Goal: Information Seeking & Learning: Learn about a topic

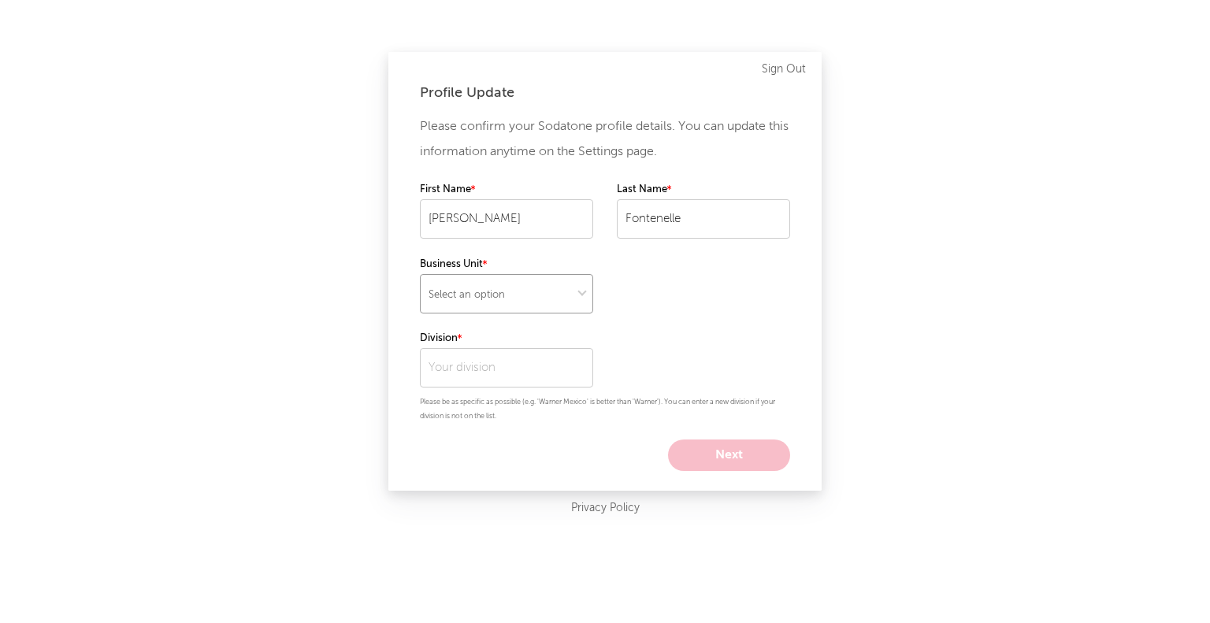
click at [514, 308] on select "Select an option" at bounding box center [506, 293] width 173 height 39
select select "ada"
click at [420, 274] on select "Select an option" at bounding box center [506, 293] width 173 height 39
click at [507, 366] on input "text" at bounding box center [506, 367] width 173 height 39
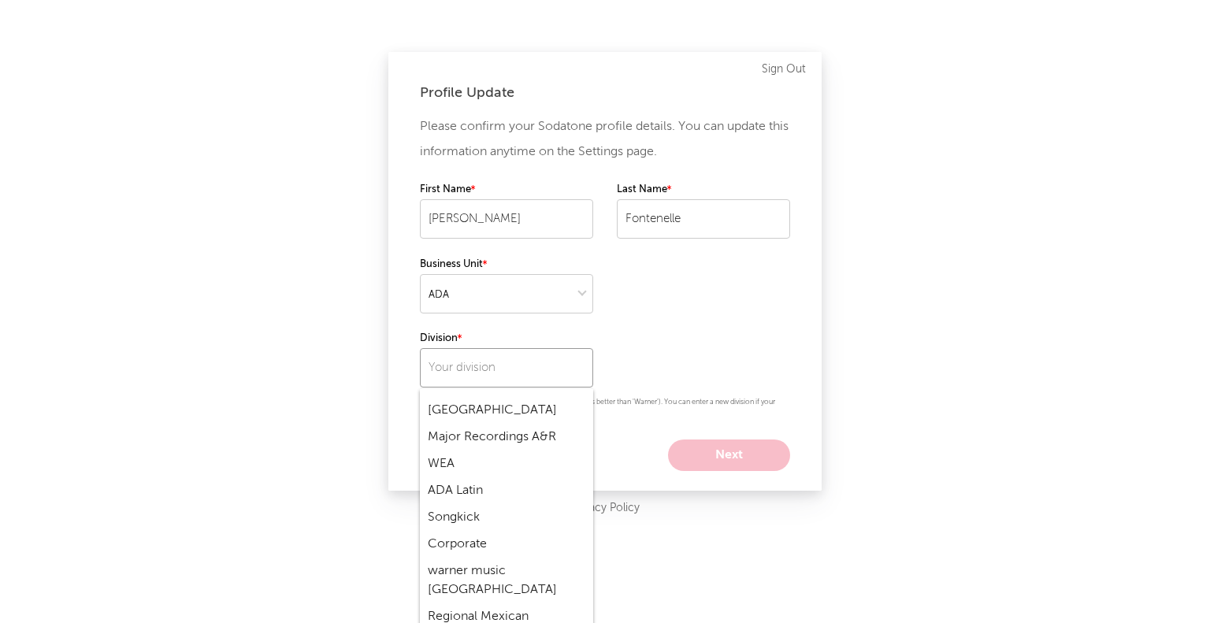
scroll to position [394, 0]
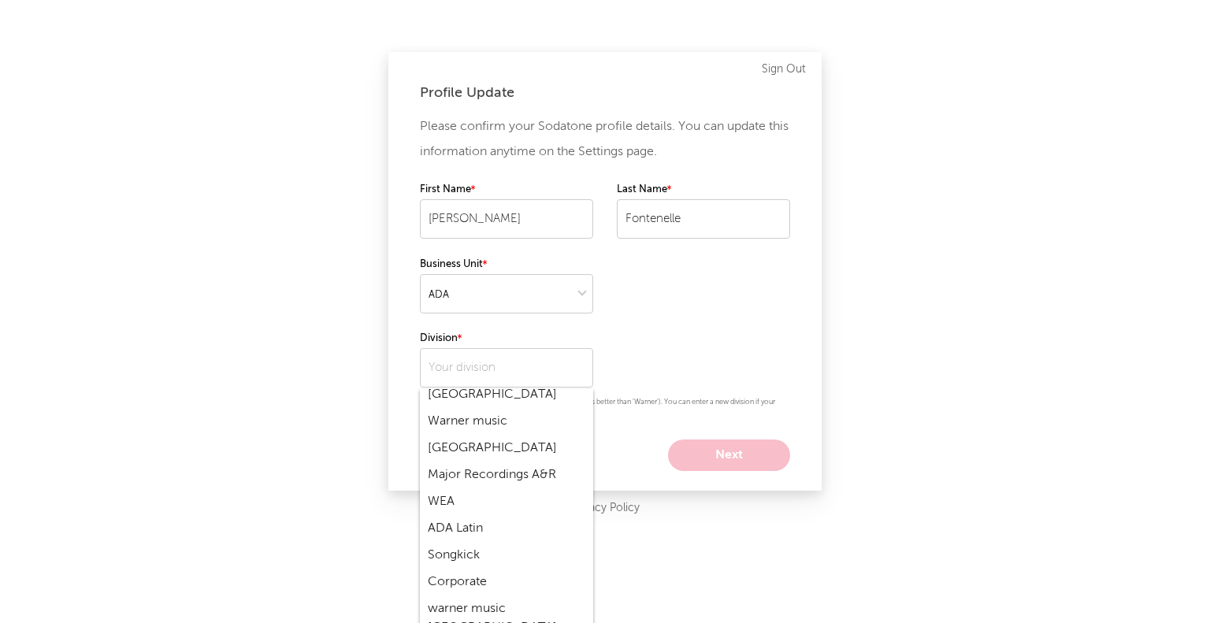
click at [500, 527] on div "ADA Latin" at bounding box center [506, 528] width 173 height 27
type input "ADA Latin"
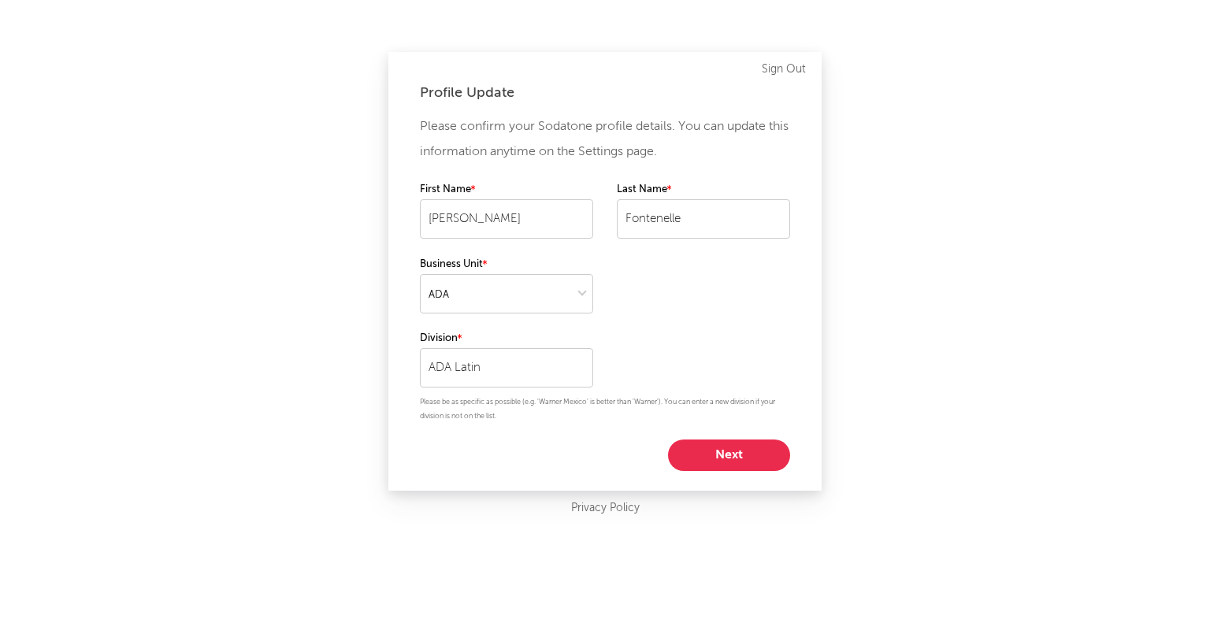
click at [741, 459] on button "Next" at bounding box center [729, 456] width 122 height 32
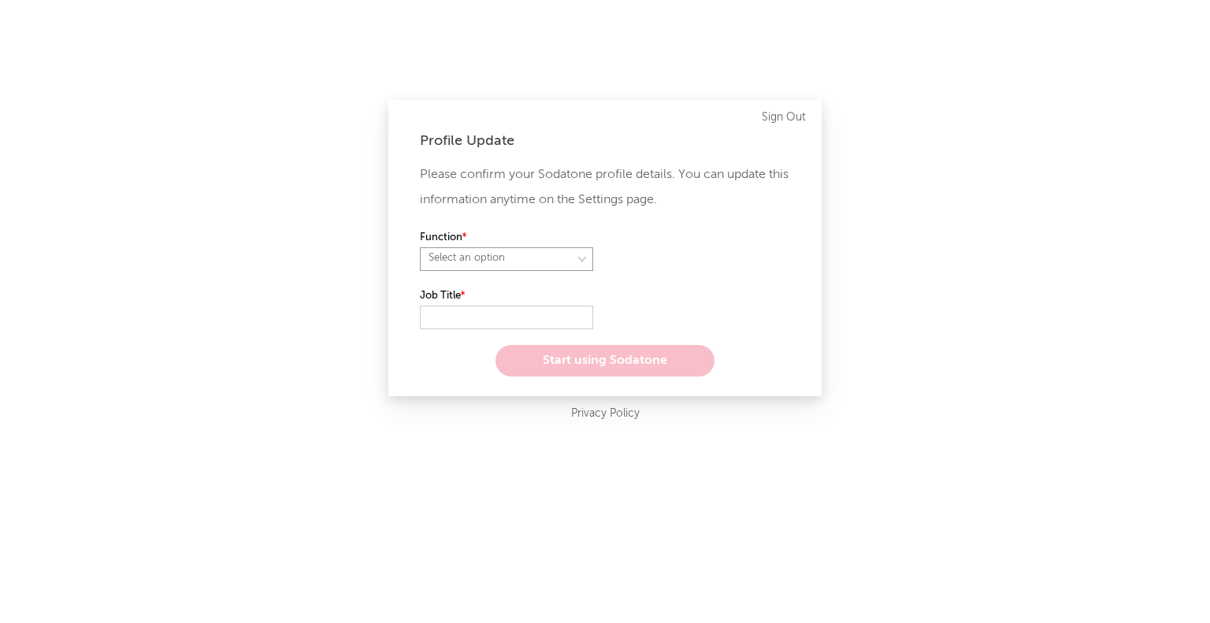
click at [564, 263] on select "Select an option" at bounding box center [506, 259] width 173 height 24
select select "other"
click at [420, 247] on select "Select an option" at bounding box center [506, 259] width 173 height 24
click at [507, 320] on input "text" at bounding box center [506, 318] width 173 height 24
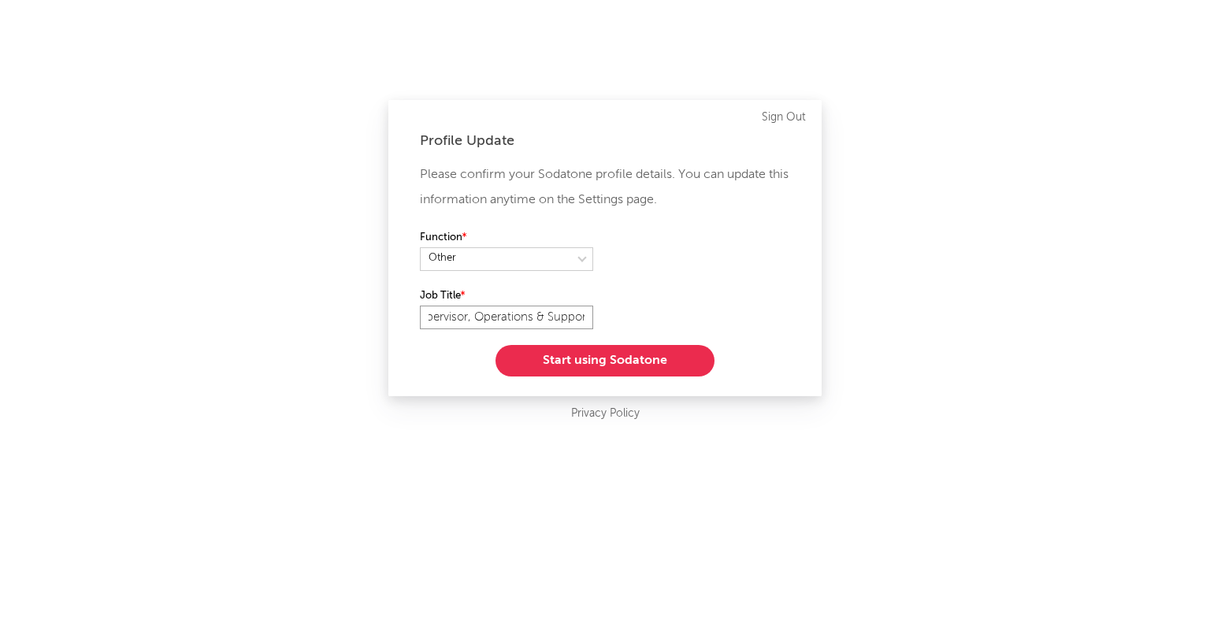
type input "Supervisor, Operations & Support"
click at [652, 362] on button "Start using Sodatone" at bounding box center [605, 361] width 219 height 32
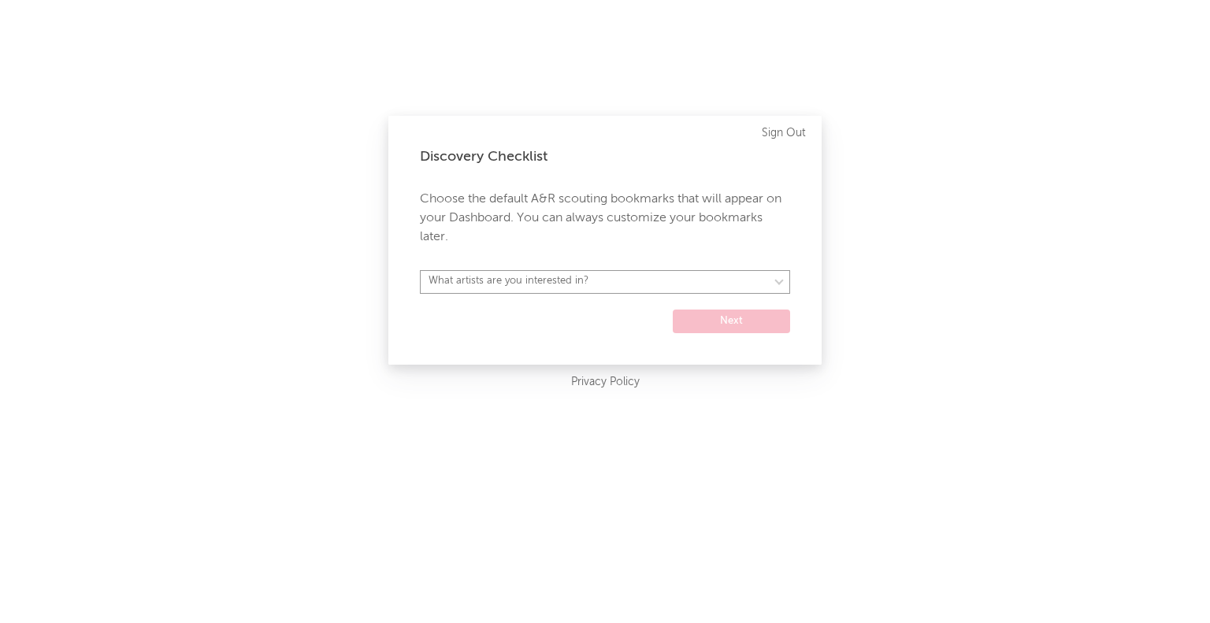
click at [641, 280] on select "What artists are you interested in? [GEOGRAPHIC_DATA] [GEOGRAPHIC_DATA] General…" at bounding box center [605, 282] width 370 height 24
select select "52"
click at [420, 270] on select "What artists are you interested in? [GEOGRAPHIC_DATA] [GEOGRAPHIC_DATA] General…" at bounding box center [605, 282] width 370 height 24
click at [725, 315] on button "Next" at bounding box center [731, 322] width 117 height 24
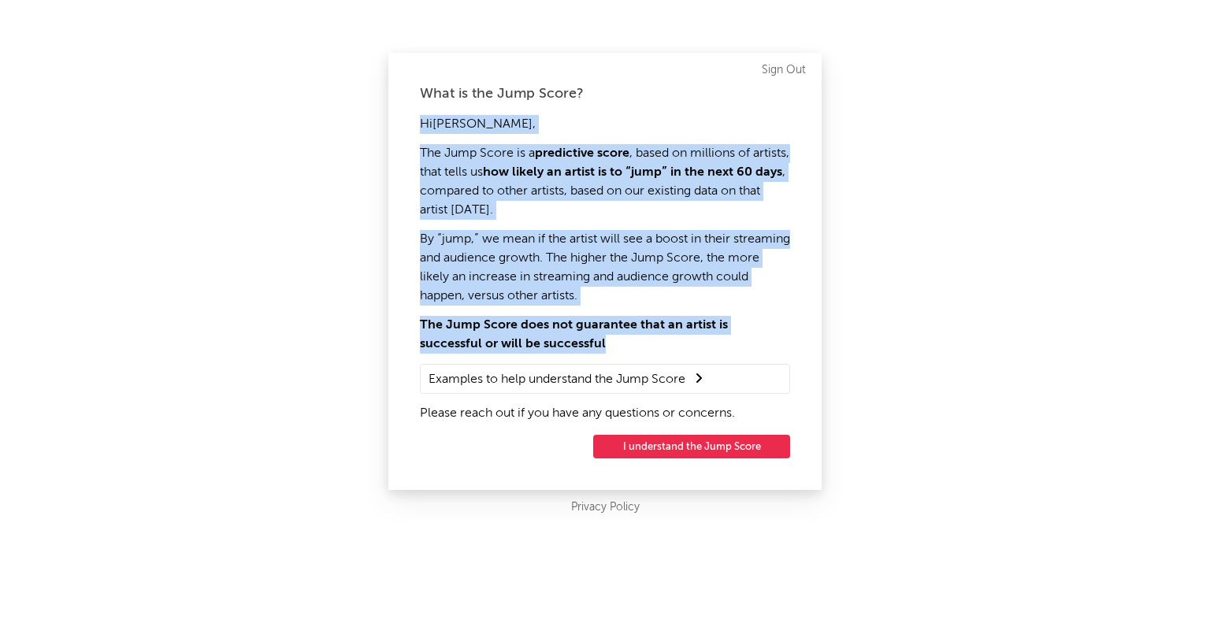
drag, startPoint x: 418, startPoint y: 128, endPoint x: 772, endPoint y: 348, distance: 417.1
click at [772, 348] on div "What is the Jump Score? Hi [PERSON_NAME] , The Jump Score is a predictive score…" at bounding box center [604, 271] width 433 height 437
click at [661, 166] on strong "how likely an artist is to “jump” in the next 60 days" at bounding box center [632, 172] width 299 height 13
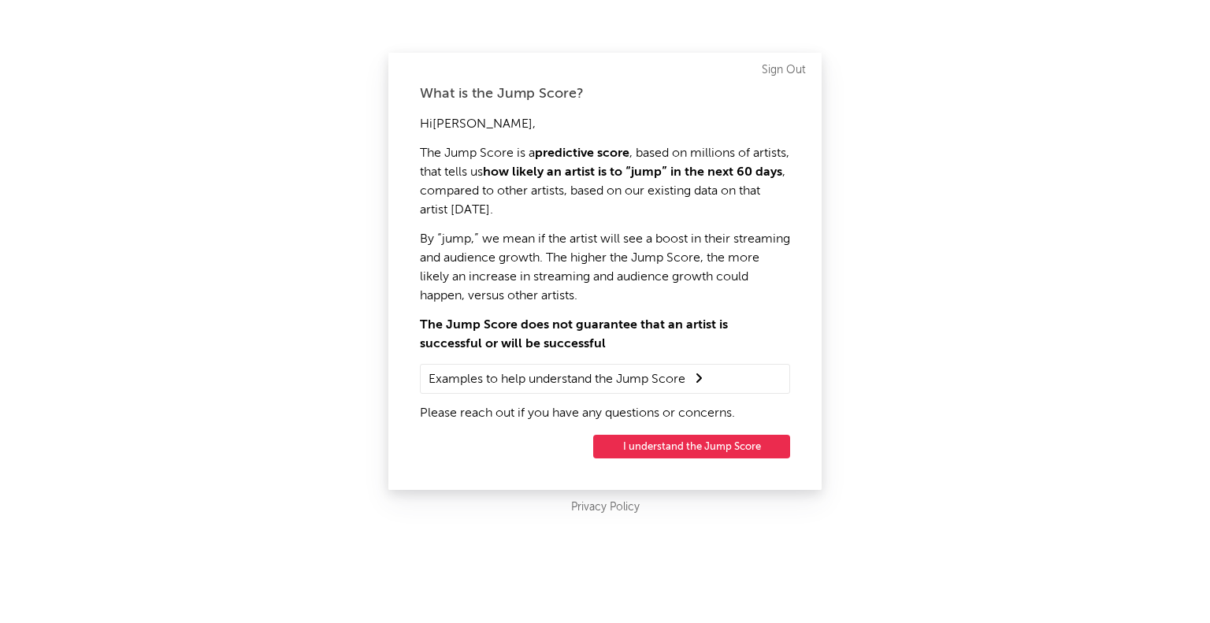
click at [653, 382] on summary "Examples to help understand the Jump Score" at bounding box center [605, 379] width 353 height 20
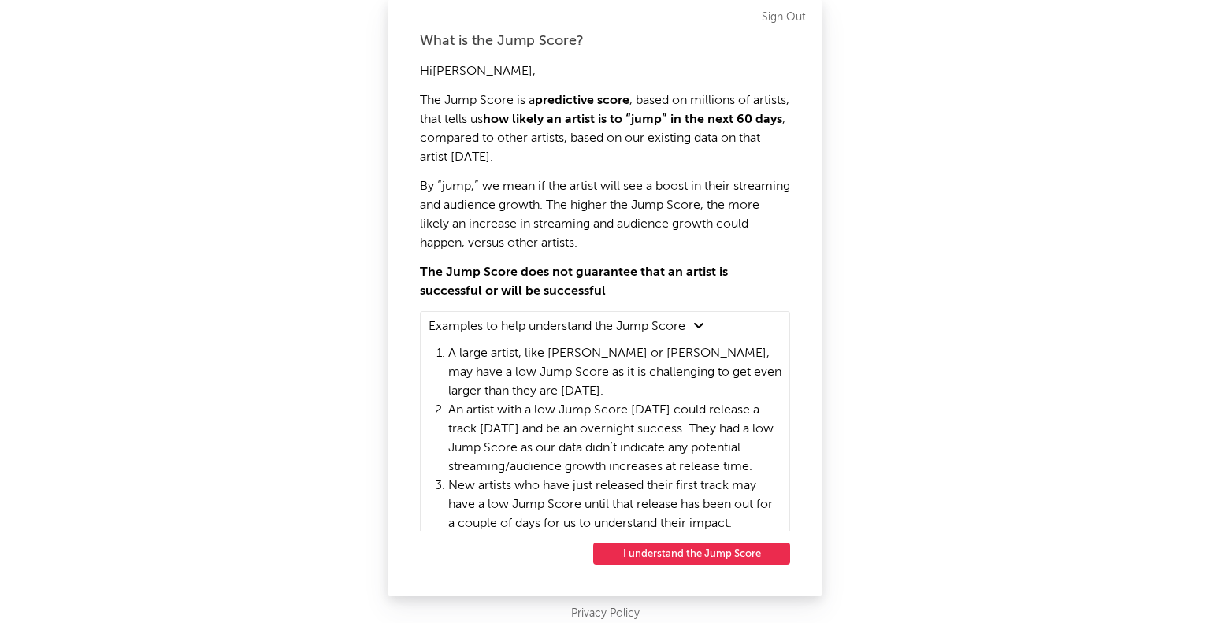
click at [626, 551] on button "I understand the Jump Score" at bounding box center [691, 554] width 197 height 22
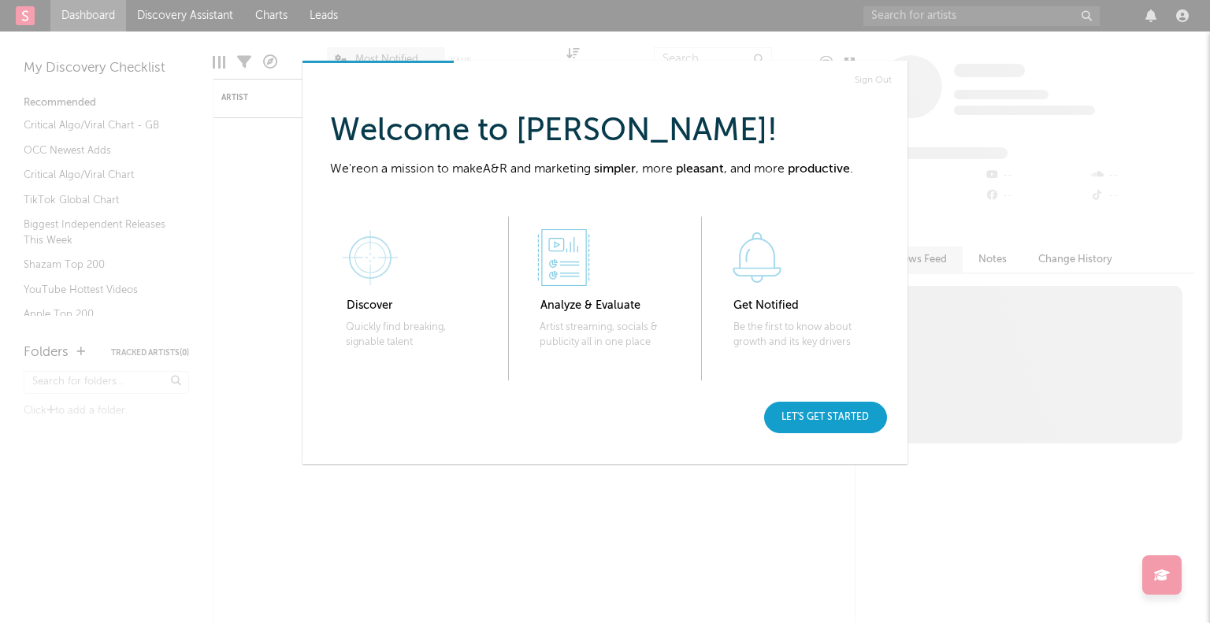
click at [823, 413] on div "Let's get started" at bounding box center [825, 418] width 123 height 32
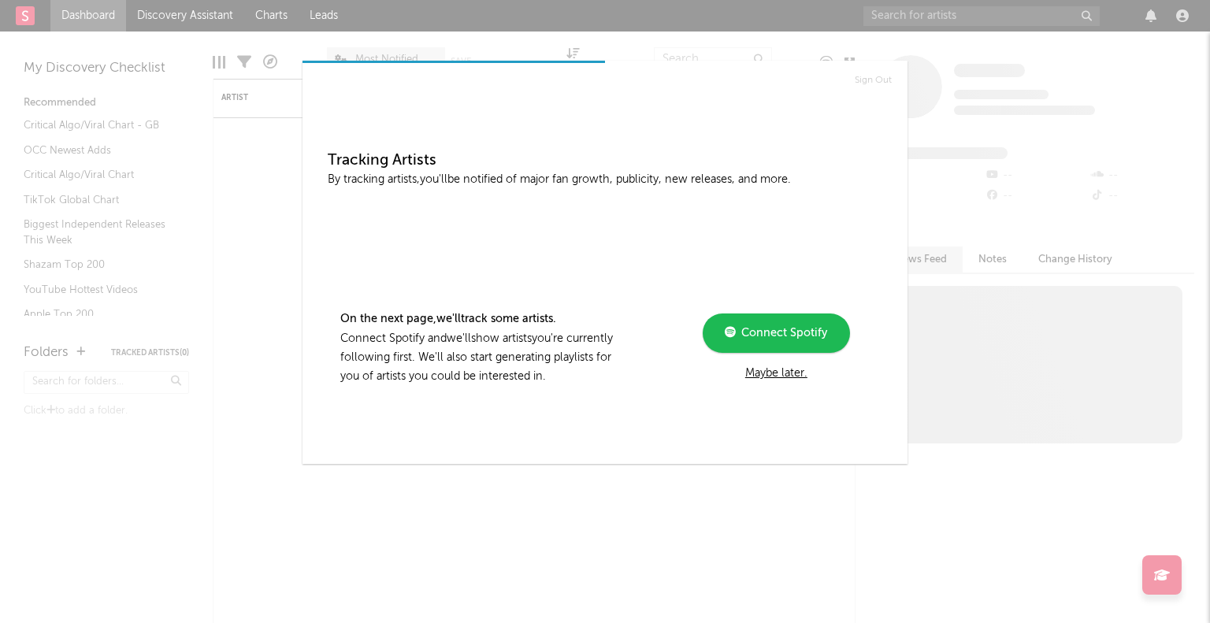
click at [774, 372] on div "Maybe later." at bounding box center [776, 373] width 212 height 19
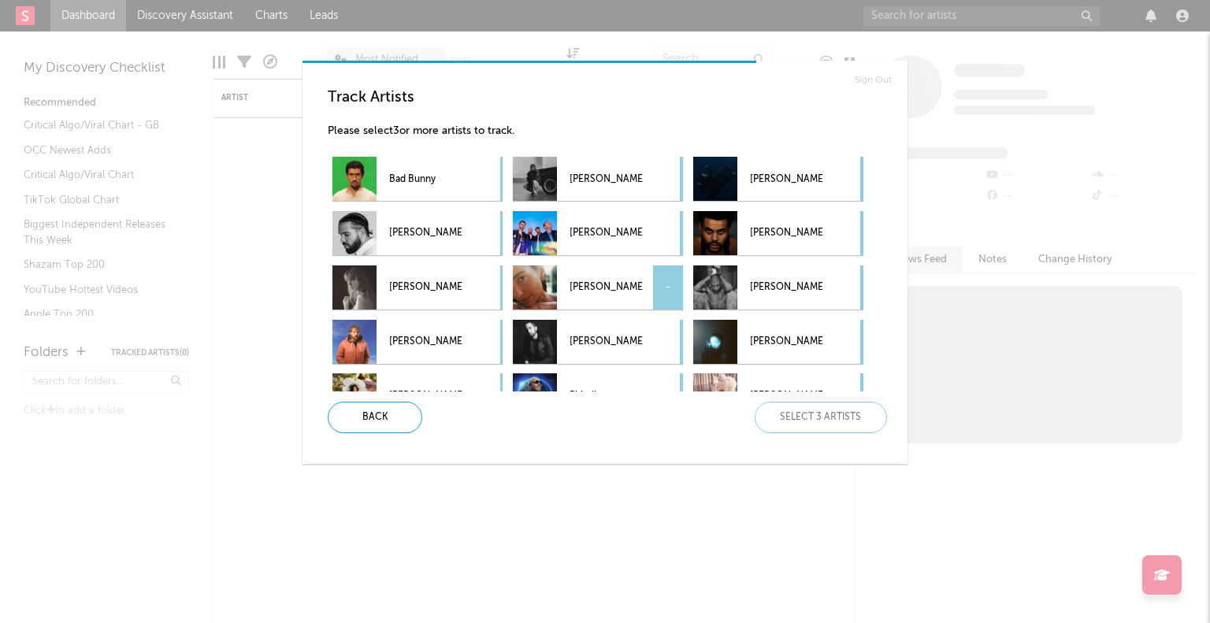
click at [600, 289] on p "[PERSON_NAME]" at bounding box center [606, 287] width 72 height 35
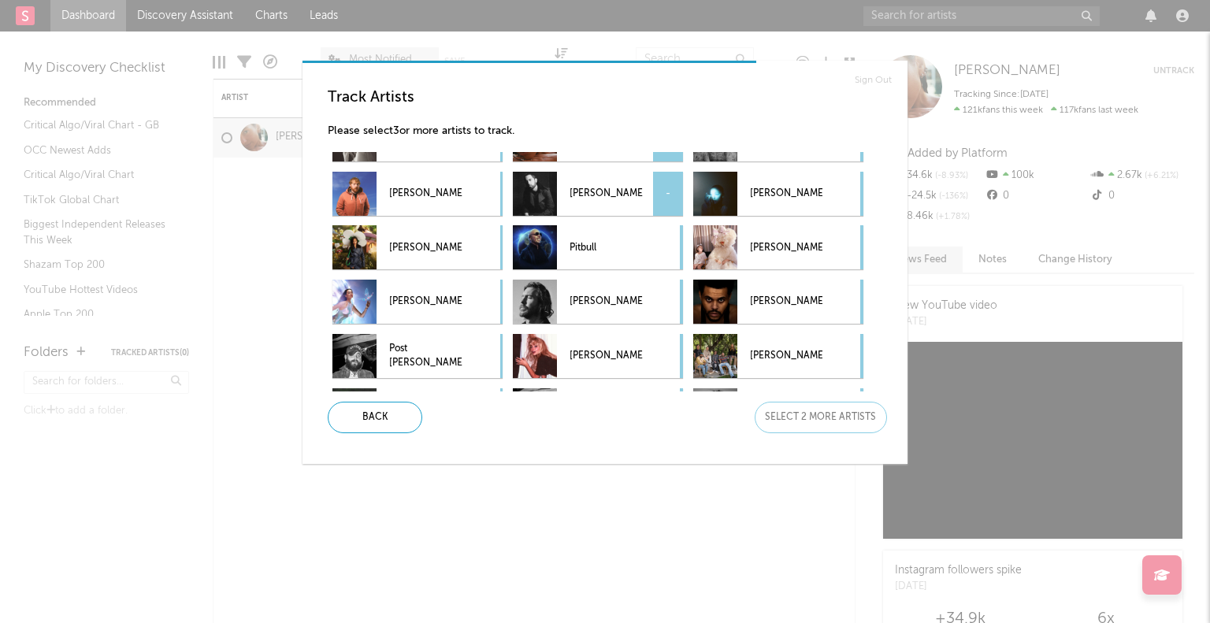
scroll to position [158, 0]
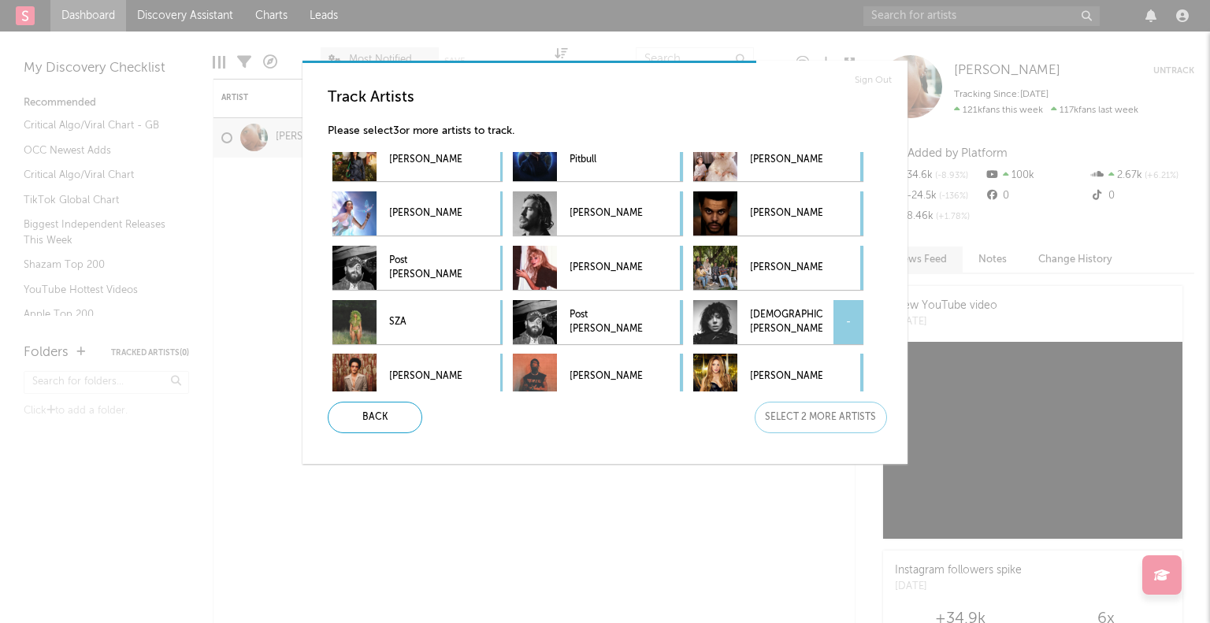
click at [791, 322] on p "[DEMOGRAPHIC_DATA][PERSON_NAME]" at bounding box center [786, 322] width 72 height 35
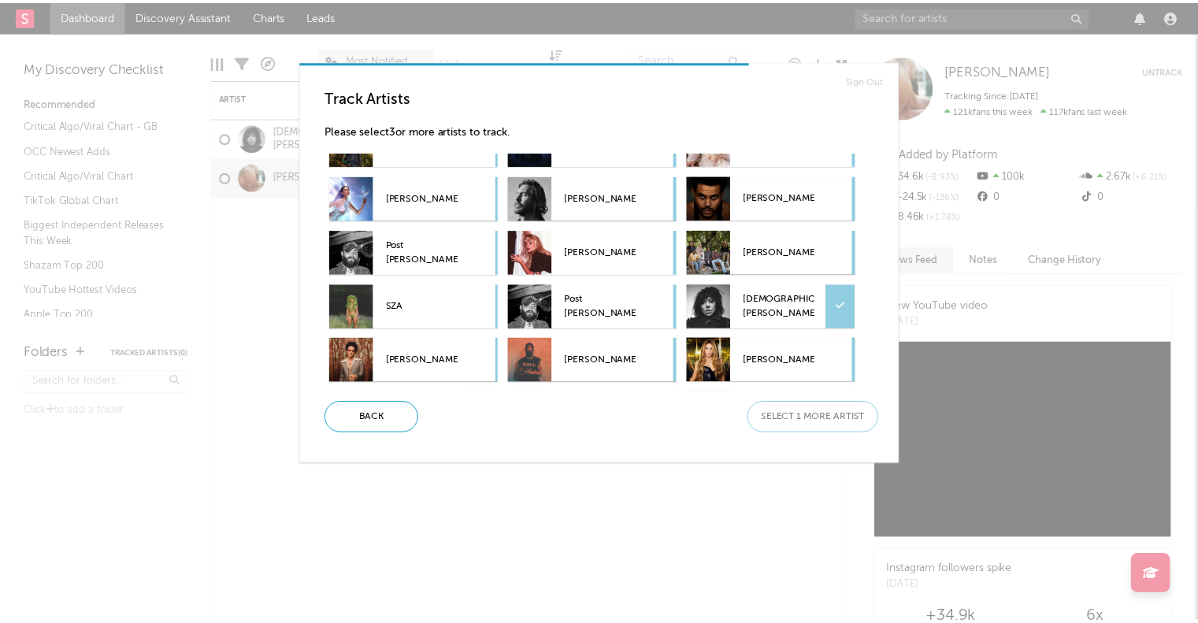
scroll to position [303, 0]
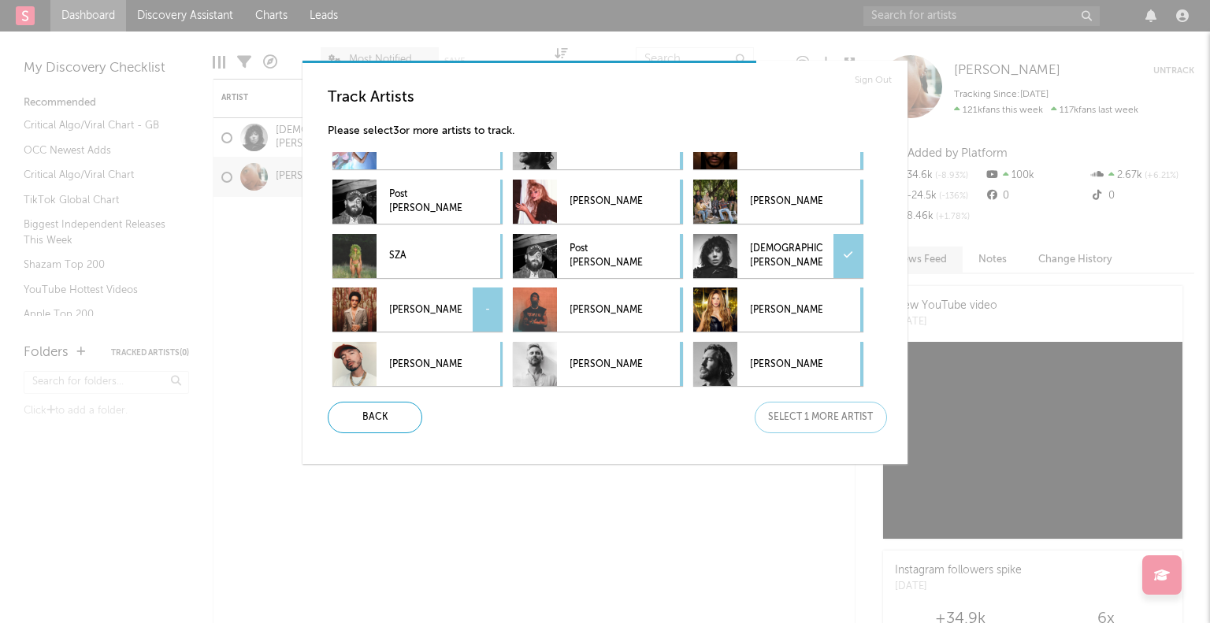
click at [441, 310] on p "[PERSON_NAME]" at bounding box center [425, 309] width 72 height 35
click at [799, 423] on div "Next" at bounding box center [821, 418] width 132 height 32
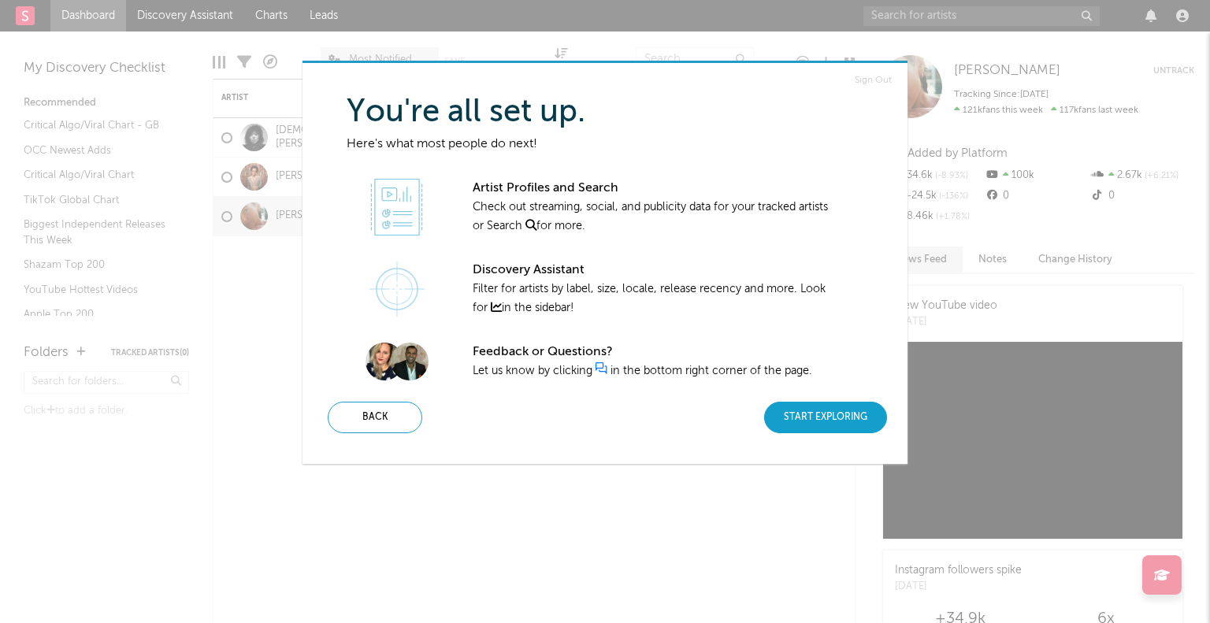
click at [793, 421] on div "Start Exploring" at bounding box center [825, 418] width 123 height 32
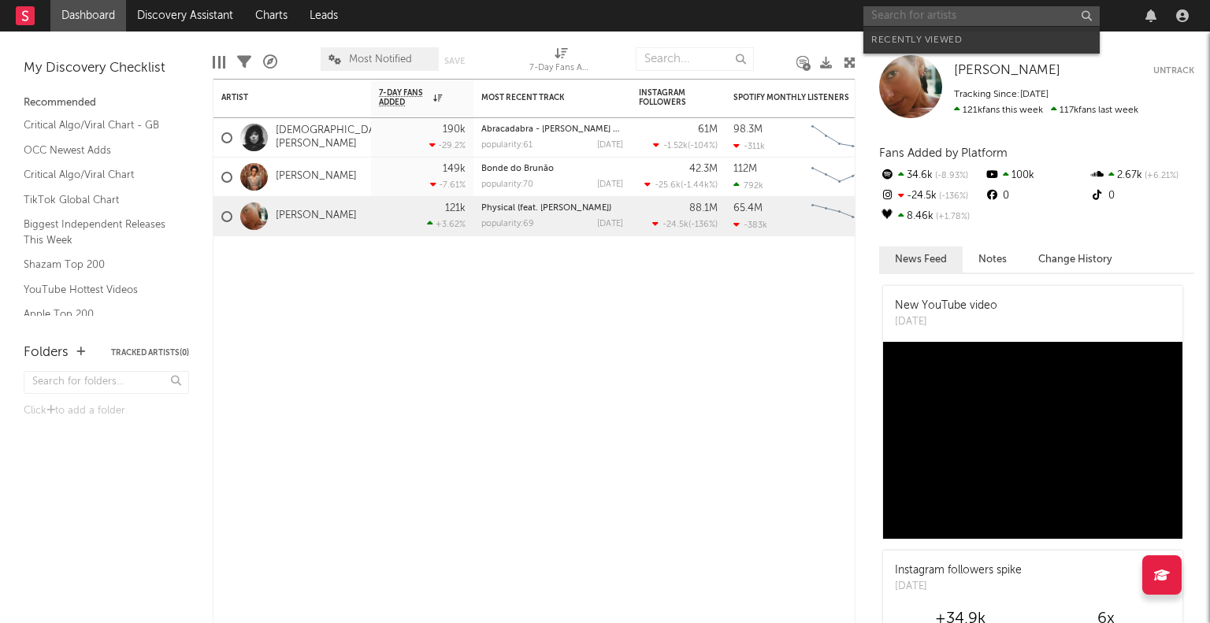
click at [944, 16] on input "text" at bounding box center [981, 16] width 236 height 20
click at [995, 9] on input "papatunes" at bounding box center [981, 16] width 236 height 20
click at [994, 9] on input "papatunes" at bounding box center [981, 16] width 236 height 20
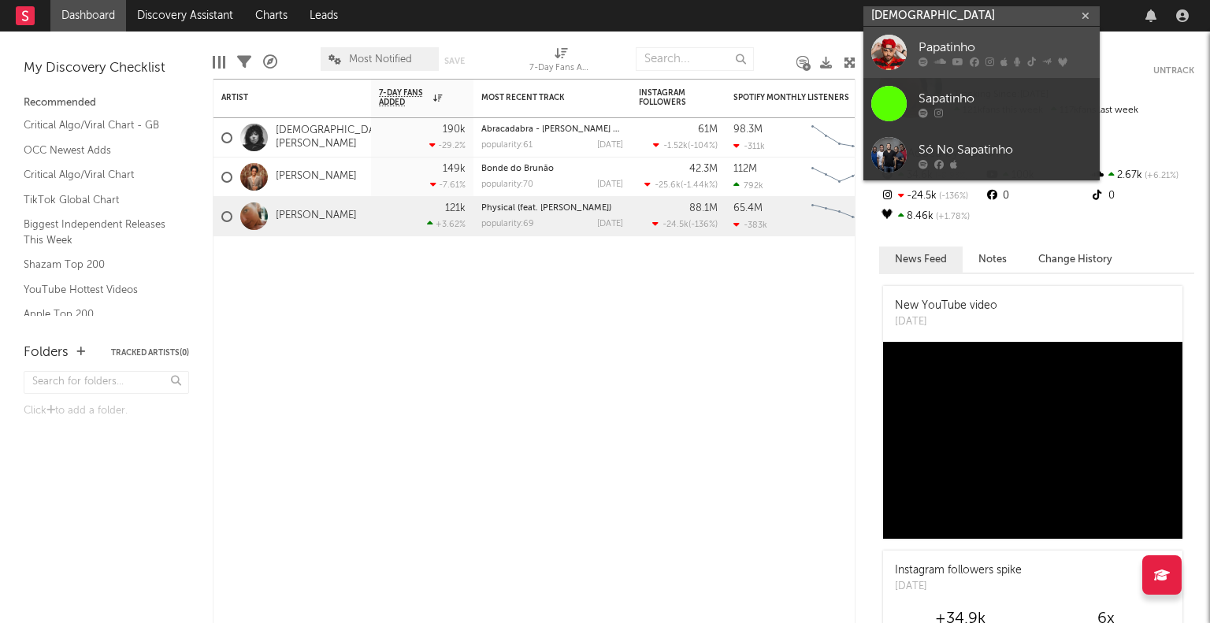
type input "[DEMOGRAPHIC_DATA]"
click at [976, 62] on icon at bounding box center [974, 61] width 9 height 9
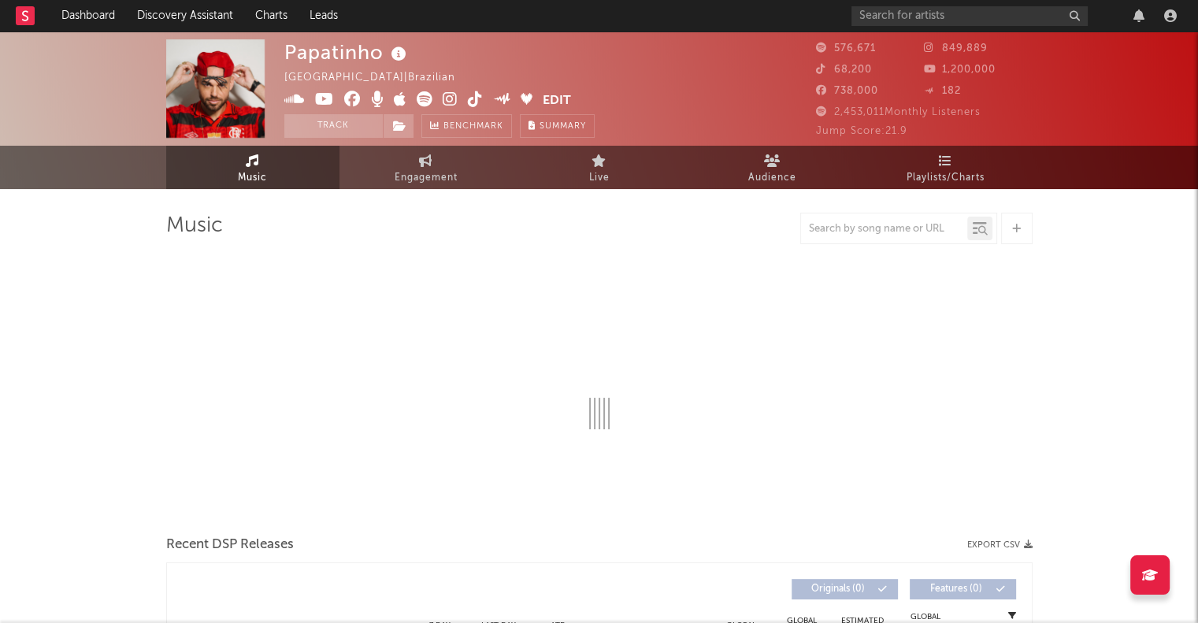
select select "6m"
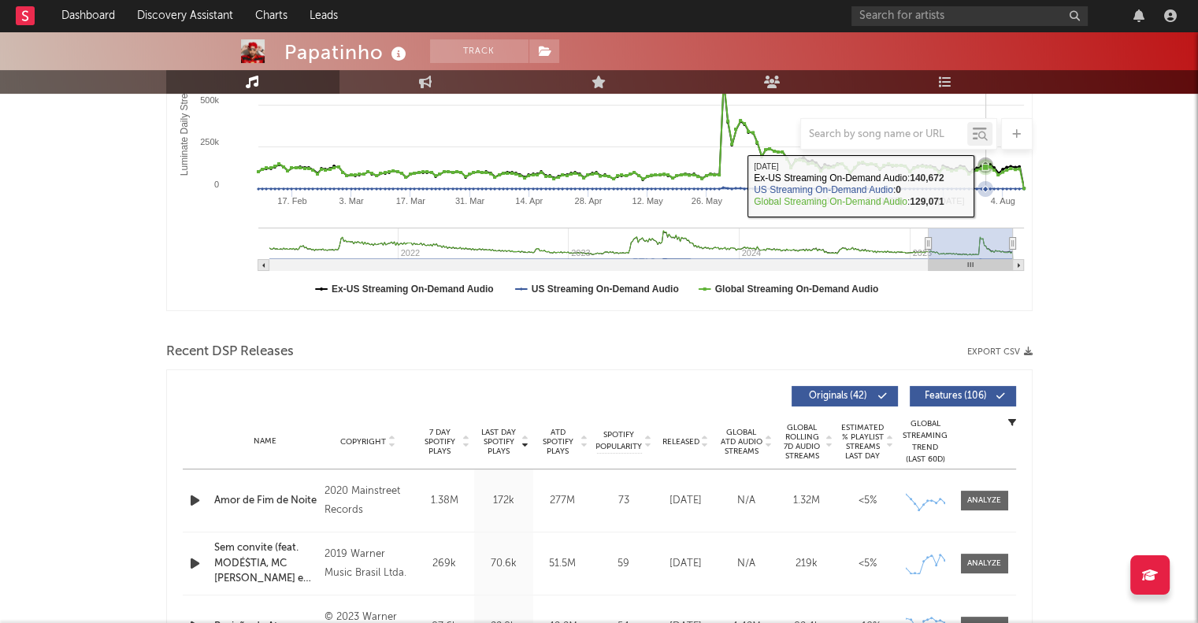
scroll to position [315, 0]
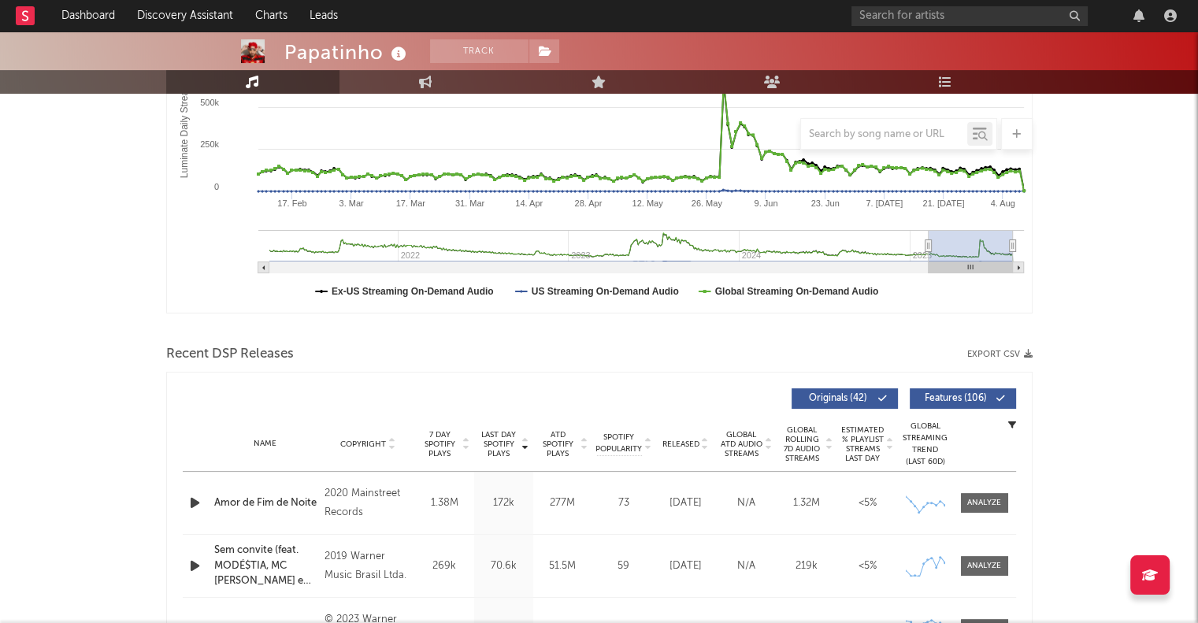
click at [903, 125] on div at bounding box center [884, 134] width 166 height 20
click at [901, 129] on input "text" at bounding box center [884, 134] width 166 height 13
paste input "190296788833 190296789748 190296775994 190296099823 190296293757 190296850950 1…"
type input "190296788833 190296789748 190296775994 190296099823 190296293757 190296850950 1…"
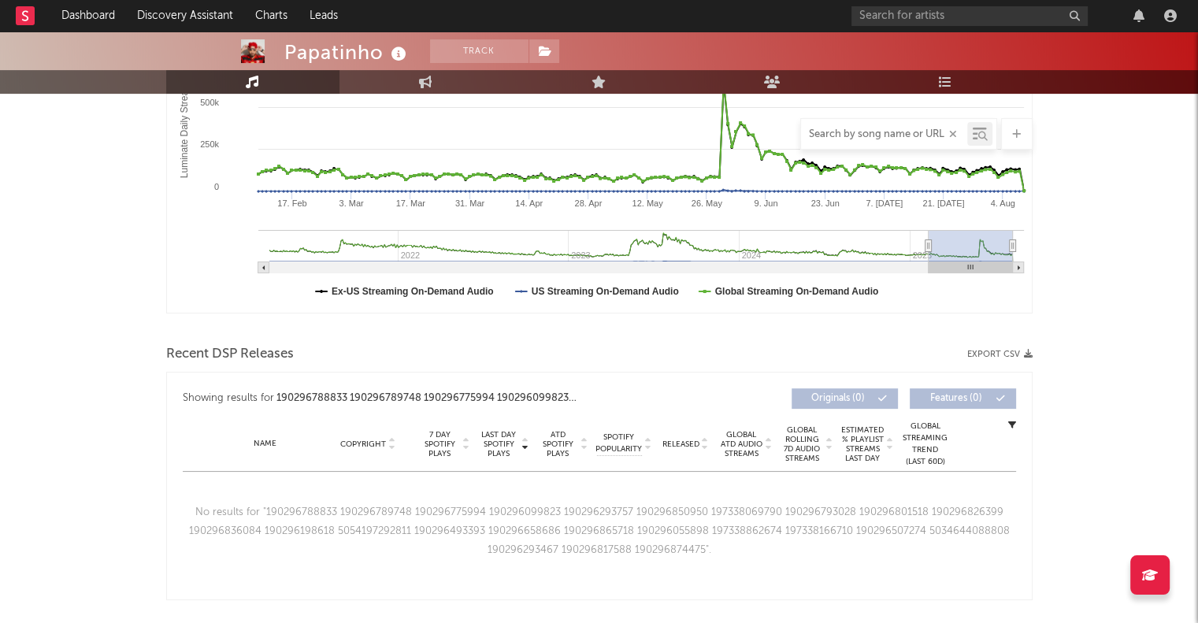
scroll to position [0, 0]
click at [882, 130] on input "text" at bounding box center [884, 134] width 166 height 13
click at [880, 135] on input "text" at bounding box center [884, 134] width 166 height 13
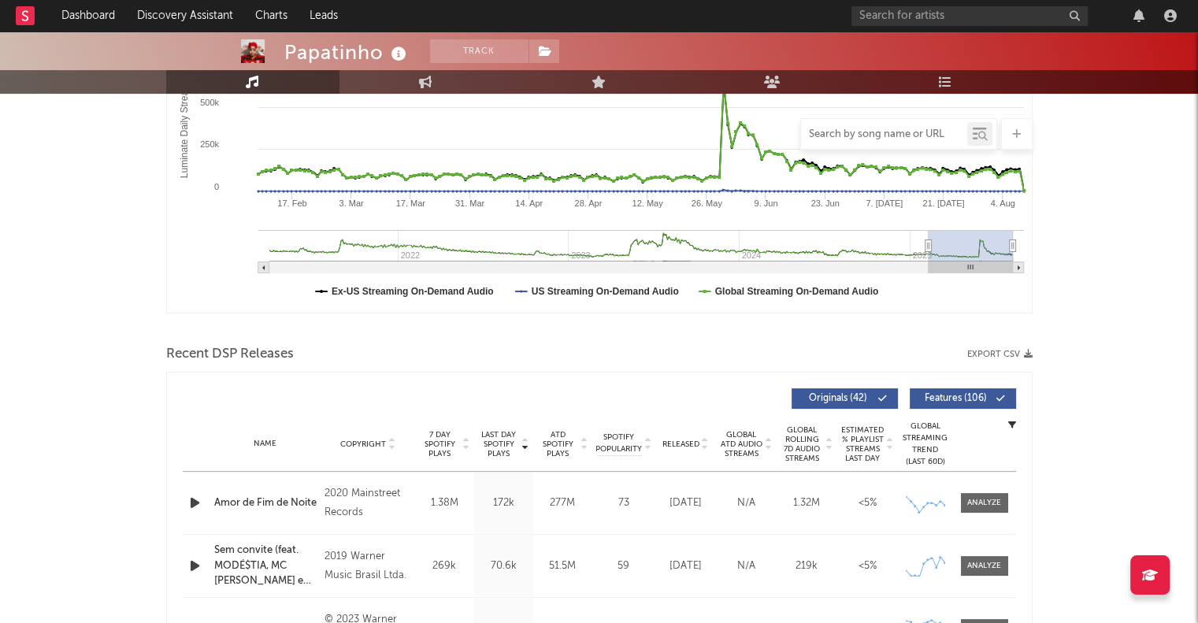
click at [882, 134] on input "text" at bounding box center [884, 134] width 166 height 13
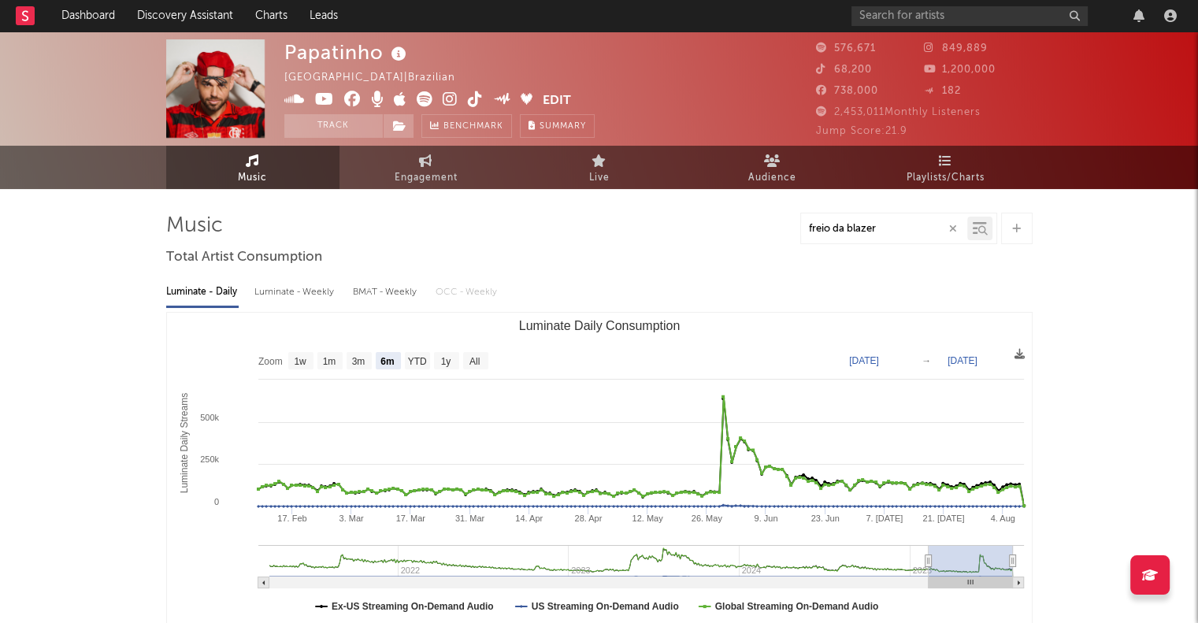
type input "freio da blazer"
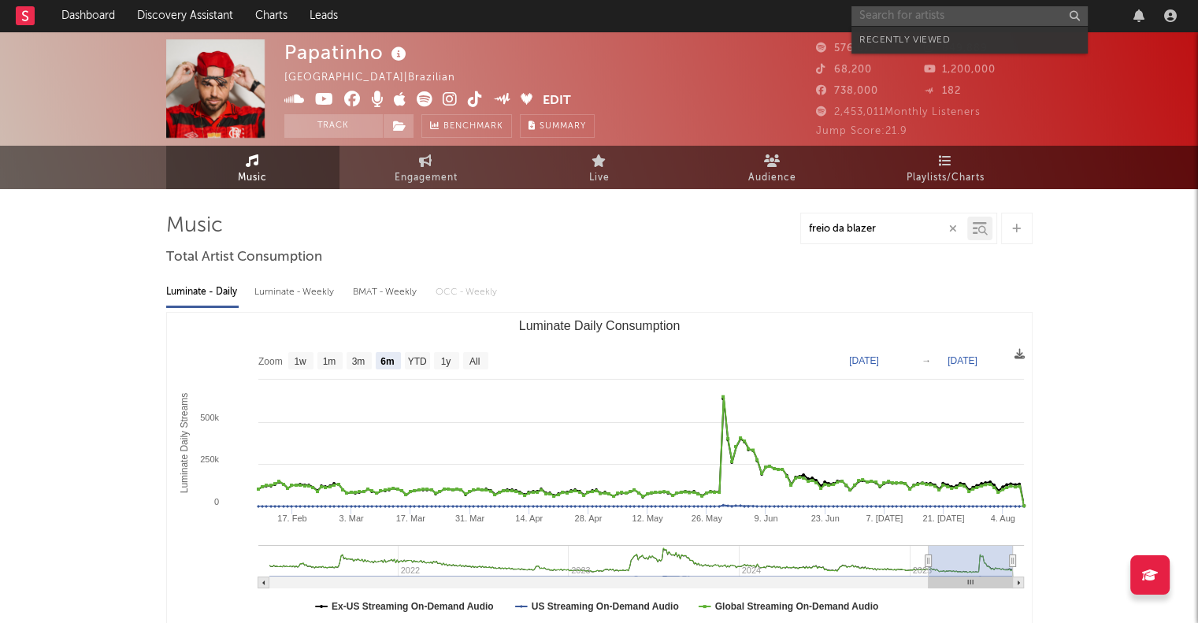
click at [914, 21] on input "text" at bounding box center [970, 16] width 236 height 20
type input "l7nnon"
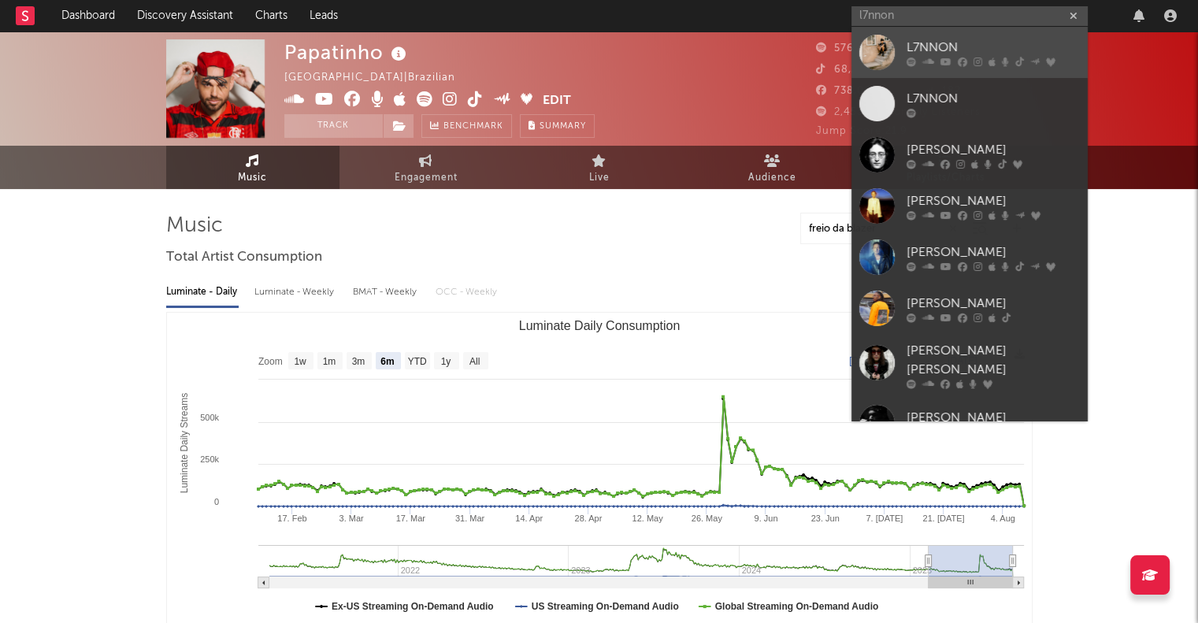
click at [970, 54] on div "L7NNON" at bounding box center [993, 47] width 173 height 19
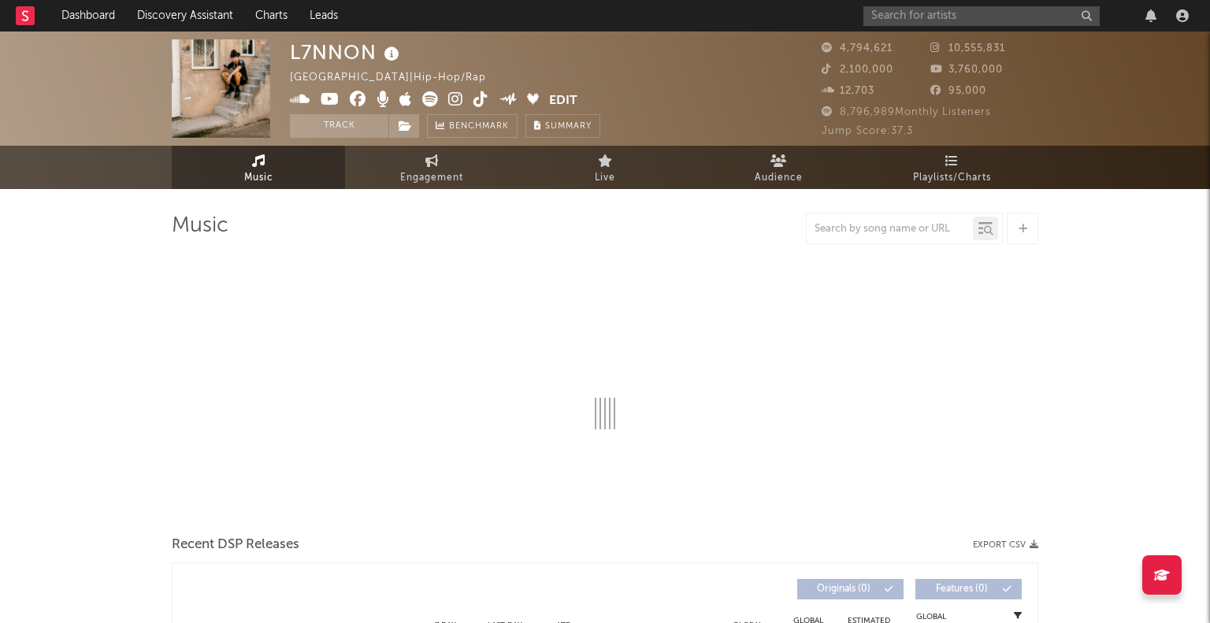
select select "6m"
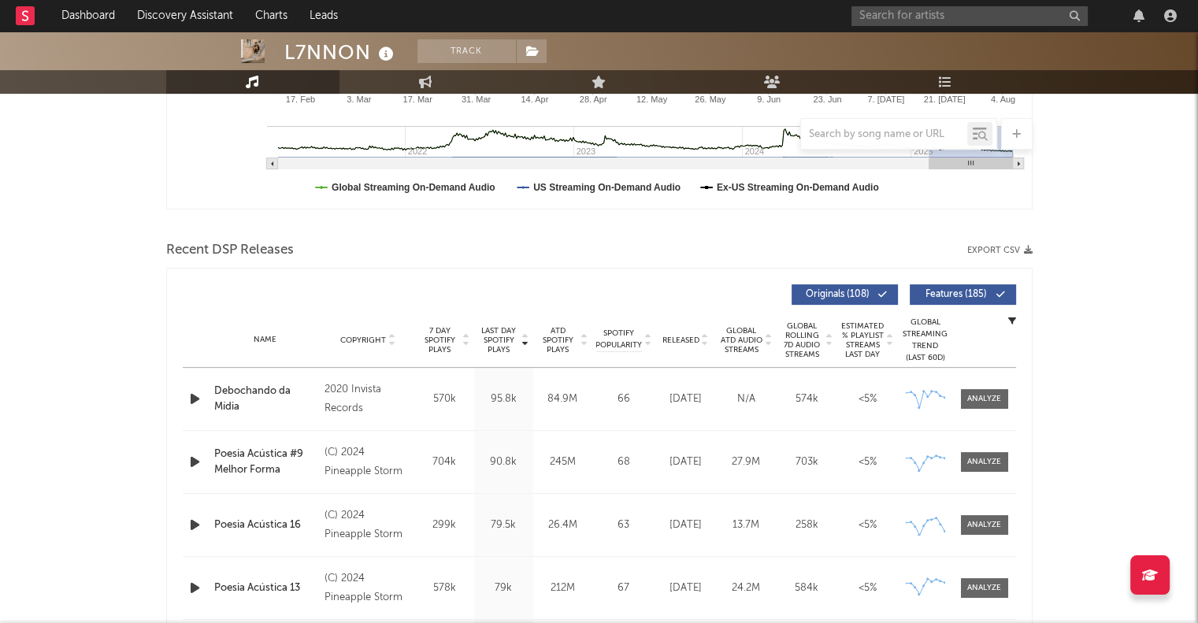
scroll to position [315, 0]
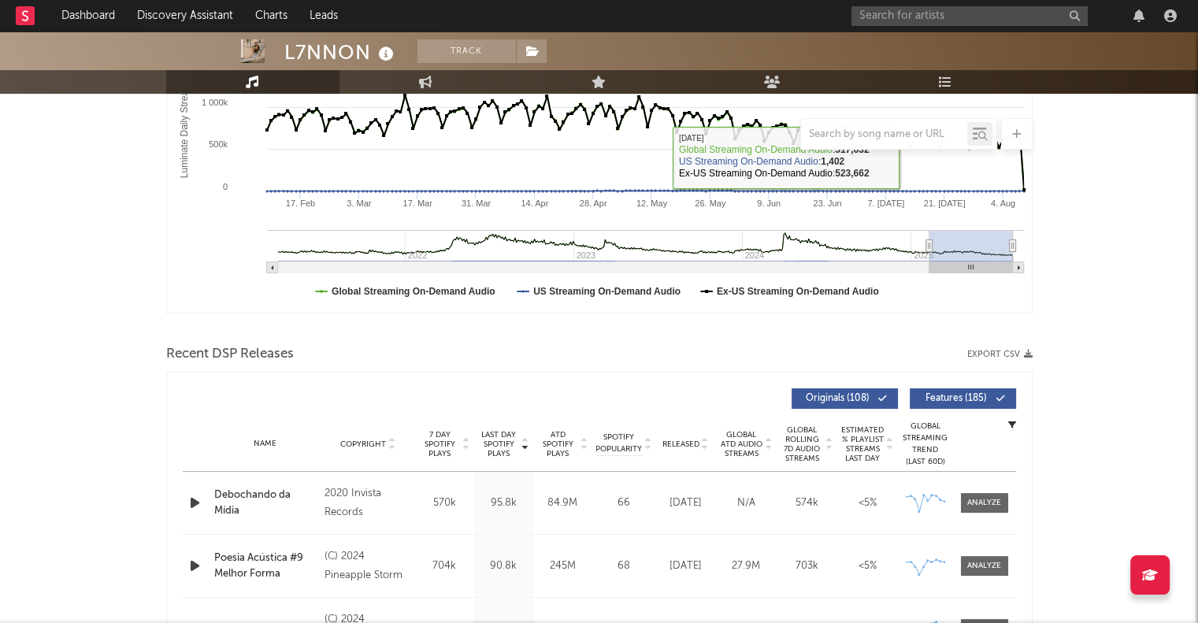
click at [888, 140] on div at bounding box center [884, 134] width 166 height 20
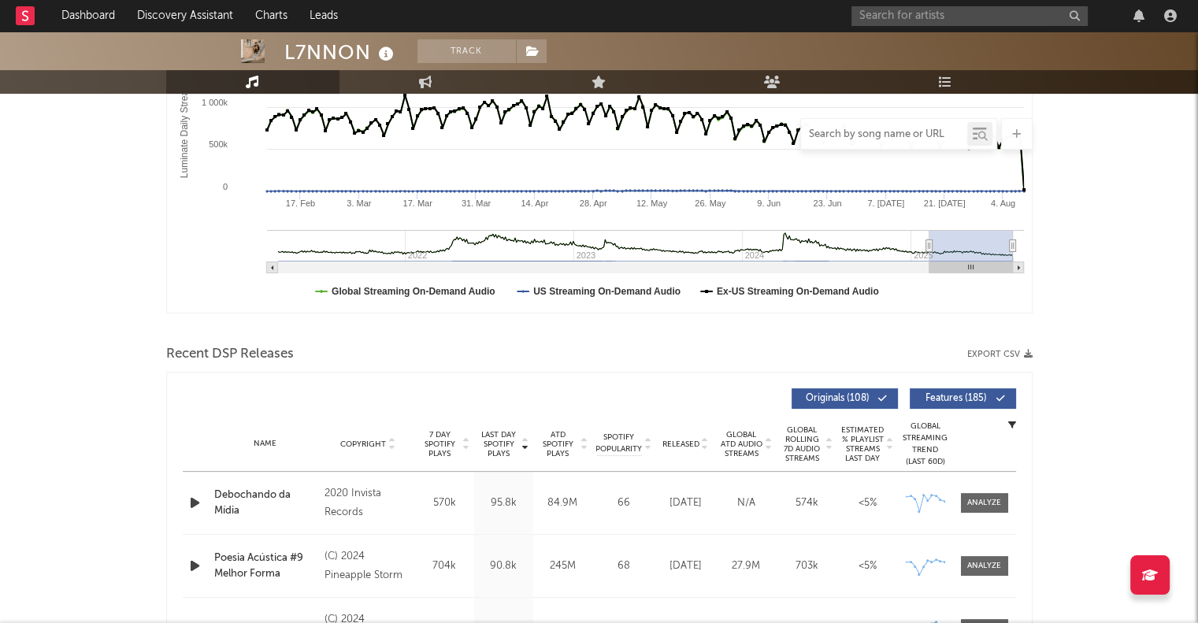
click at [888, 135] on input "text" at bounding box center [884, 134] width 166 height 13
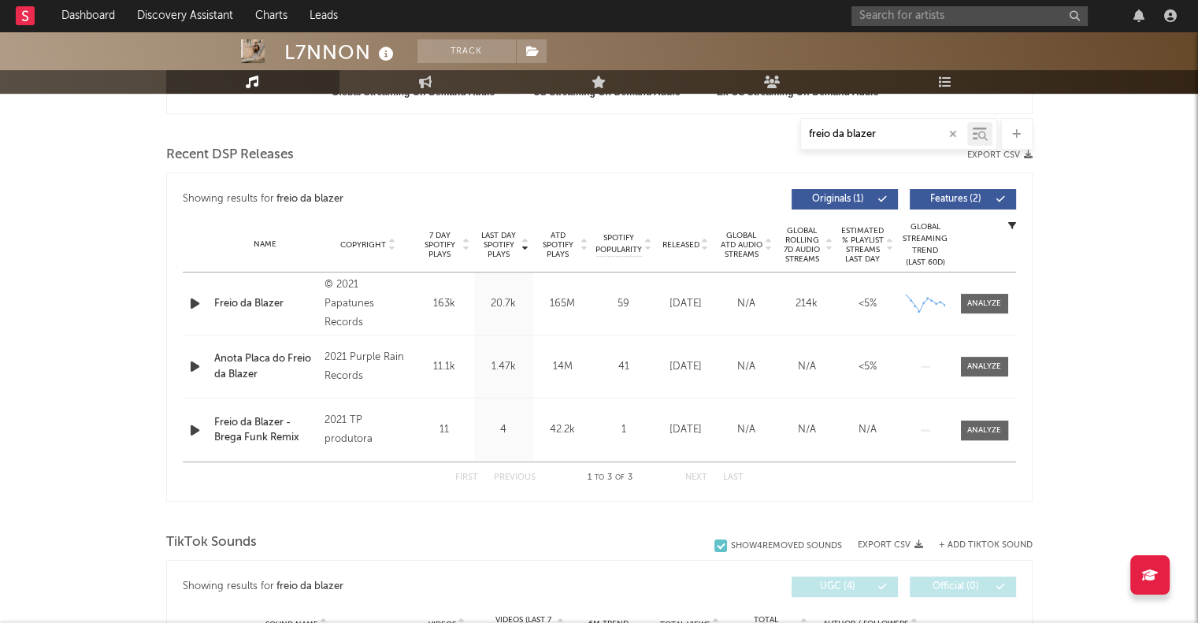
scroll to position [551, 0]
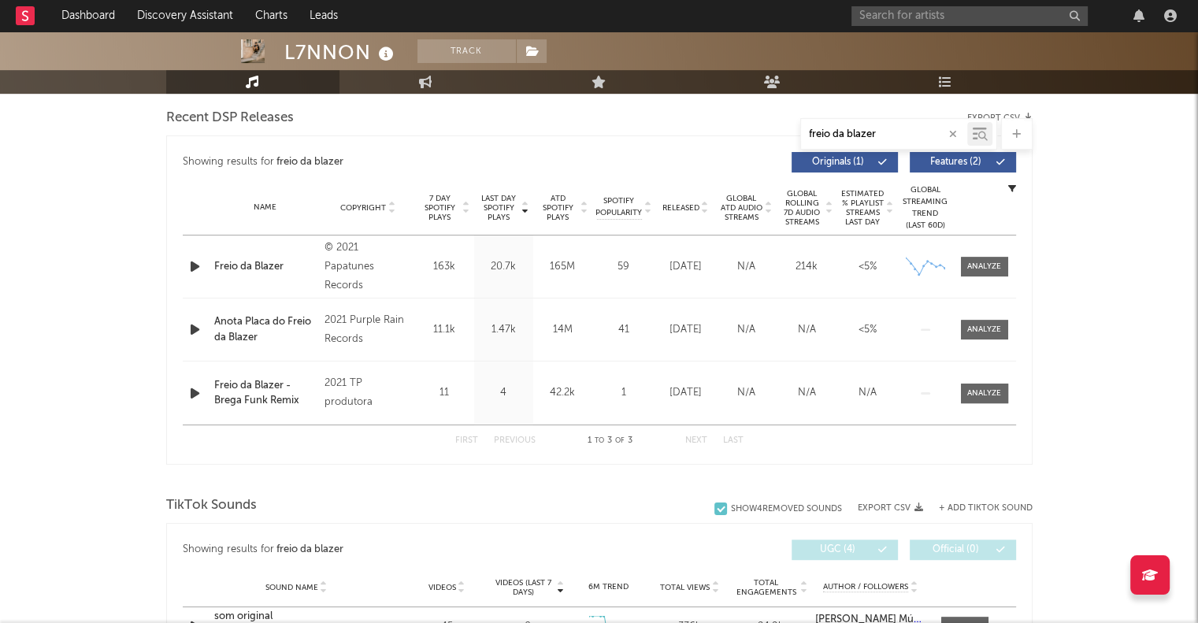
type input "freio da blazer"
click at [777, 273] on div "Name Freio da Blazer Copyright © 2021 Papatunes Records Label Papatunes Album N…" at bounding box center [600, 267] width 834 height 62
click at [548, 269] on div "165M" at bounding box center [562, 267] width 51 height 16
click at [989, 262] on div at bounding box center [984, 267] width 34 height 12
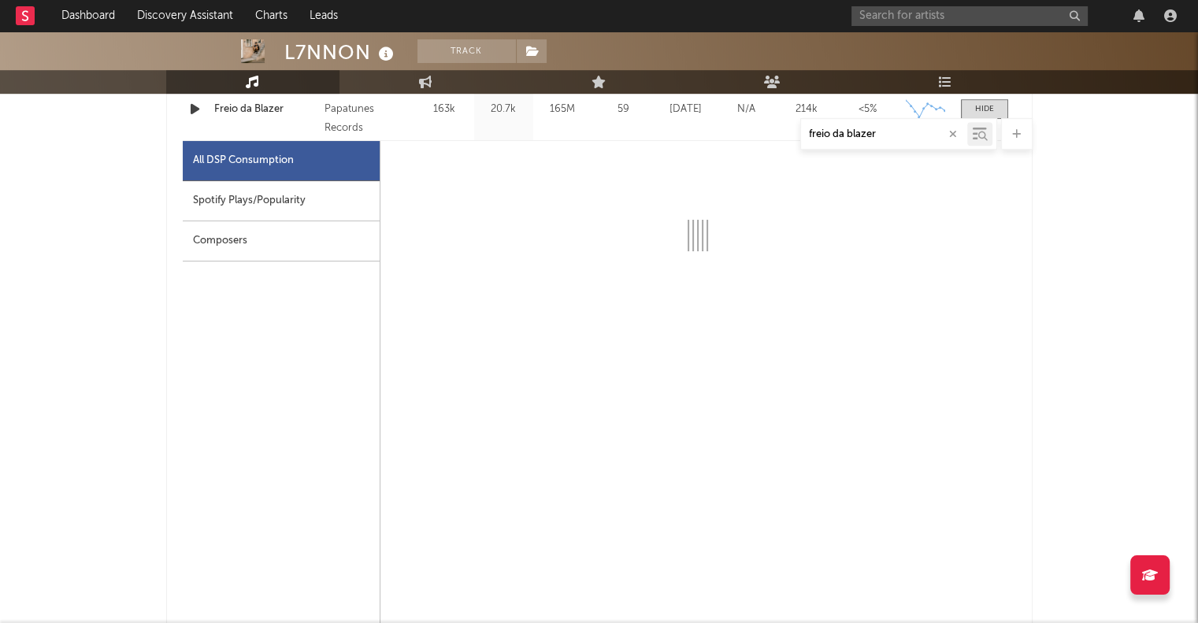
select select "6m"
